Goal: Task Accomplishment & Management: Use online tool/utility

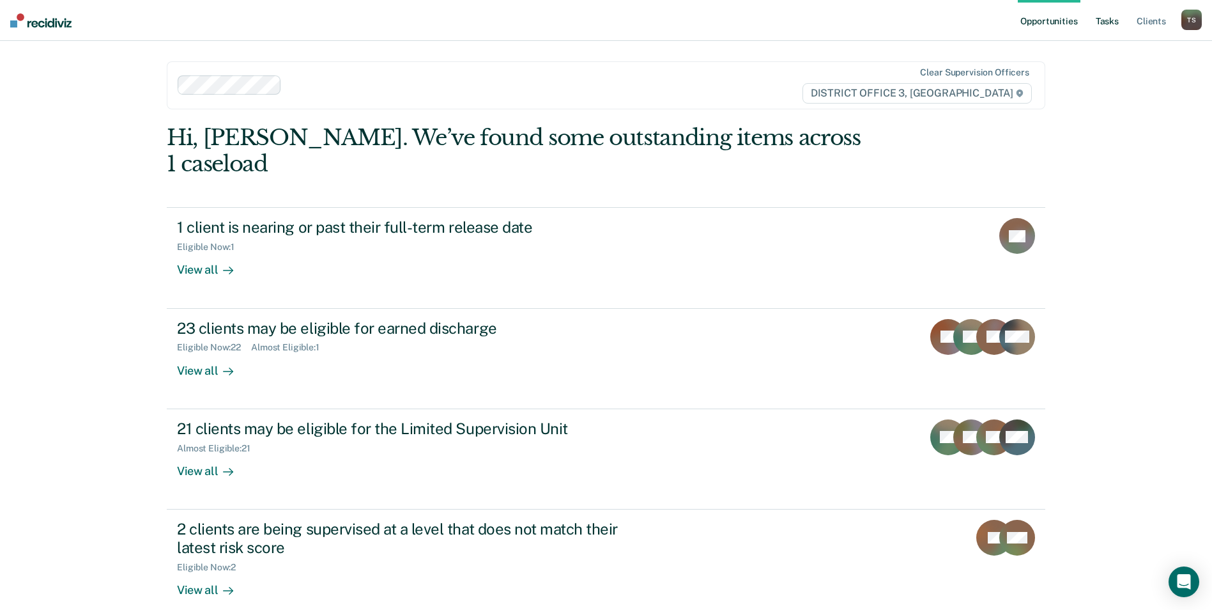
click at [1105, 22] on link "Tasks" at bounding box center [1107, 20] width 28 height 41
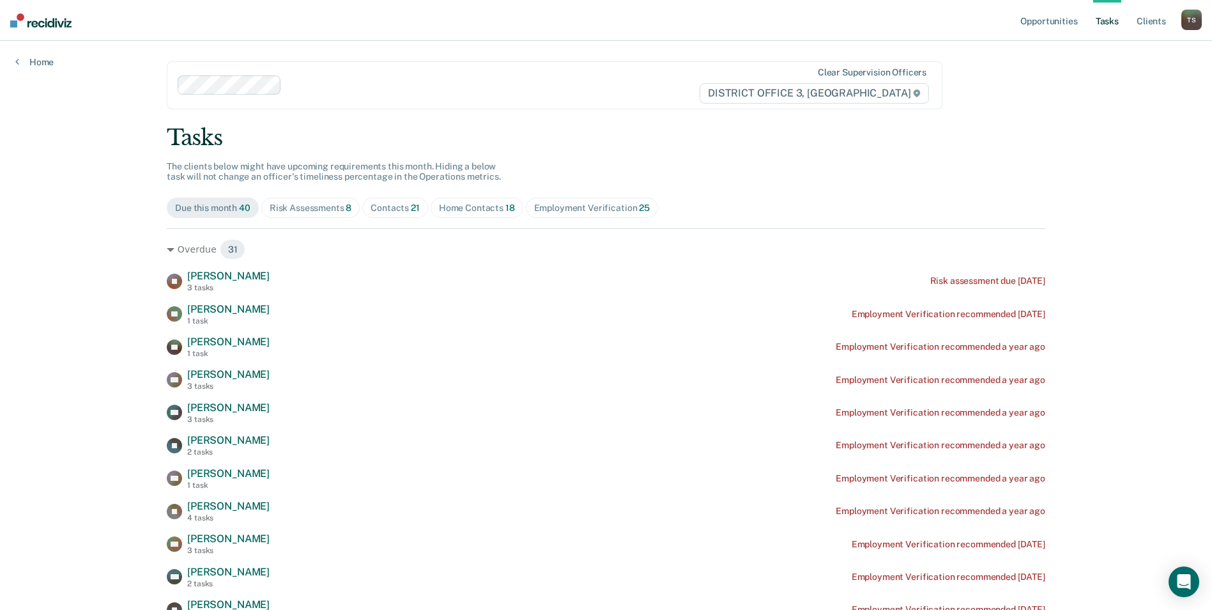
click at [404, 208] on div "Contacts 21" at bounding box center [395, 208] width 49 height 11
